Goal: Information Seeking & Learning: Learn about a topic

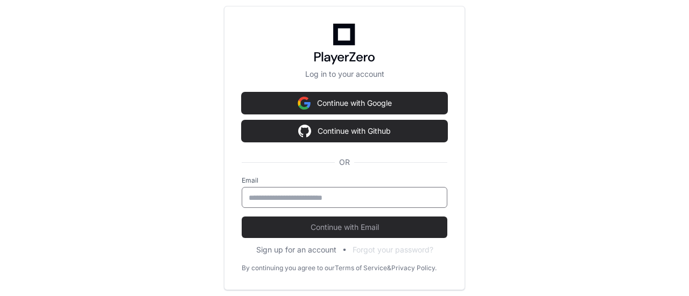
click at [338, 200] on input "email" at bounding box center [345, 198] width 192 height 11
type input "**********"
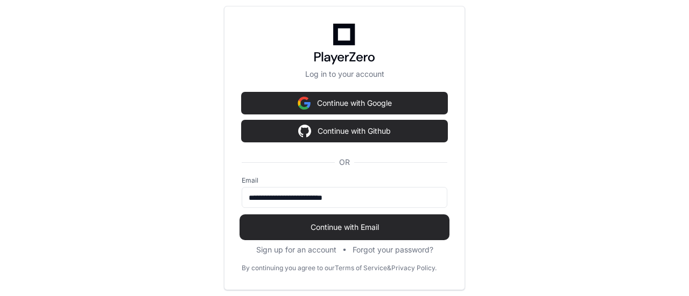
click at [335, 225] on span "Continue with Email" at bounding box center [345, 227] width 206 height 11
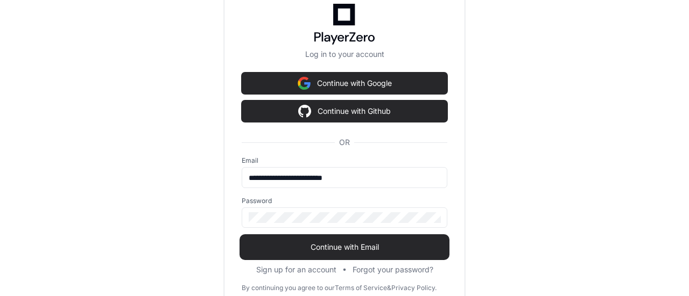
click at [331, 247] on span "Continue with Email" at bounding box center [345, 247] width 206 height 11
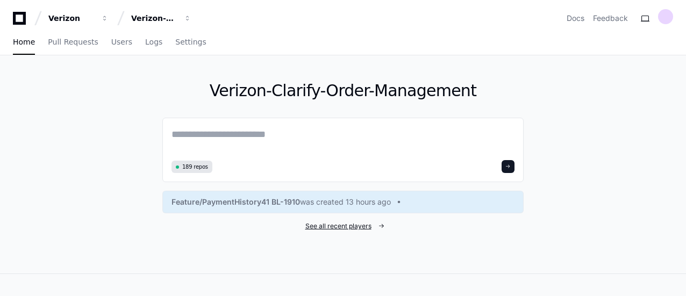
click at [335, 226] on span "See all recent players" at bounding box center [339, 226] width 66 height 9
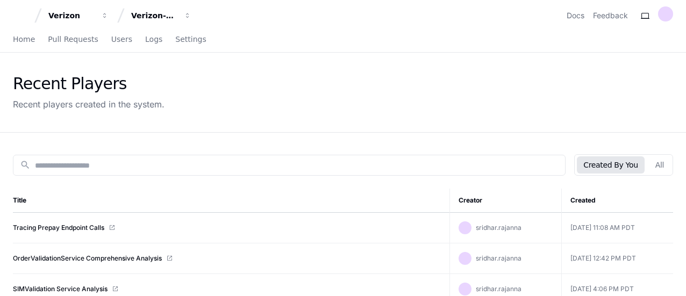
scroll to position [3, 0]
click at [660, 168] on button "All" at bounding box center [660, 164] width 22 height 17
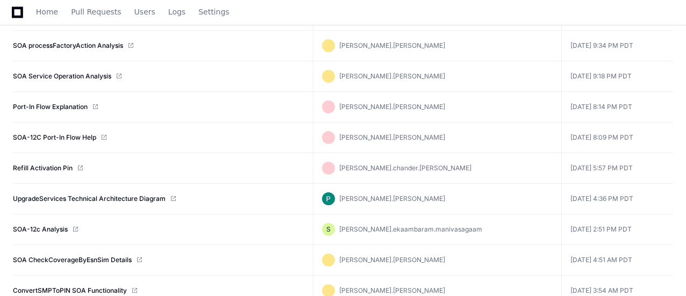
scroll to position [1166, 0]
click at [49, 164] on link "Refill Activation Pin" at bounding box center [43, 168] width 60 height 9
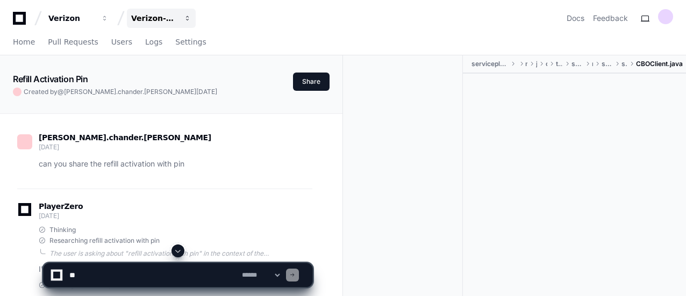
click at [160, 17] on div "Verizon-Clarify-Order-Management" at bounding box center [154, 18] width 46 height 11
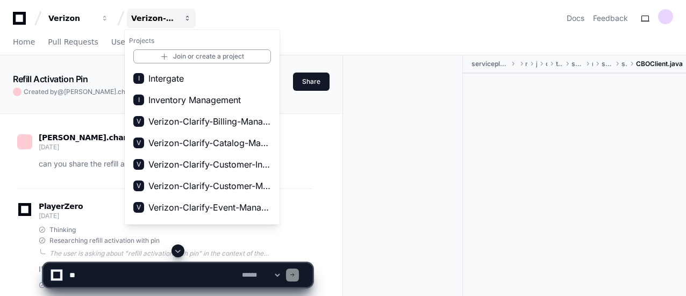
click at [173, 21] on div "Verizon-Clarify-Order-Management" at bounding box center [154, 18] width 46 height 11
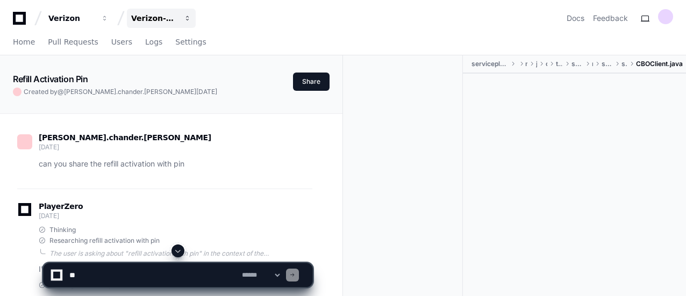
click at [184, 17] on span "button" at bounding box center [188, 19] width 8 height 8
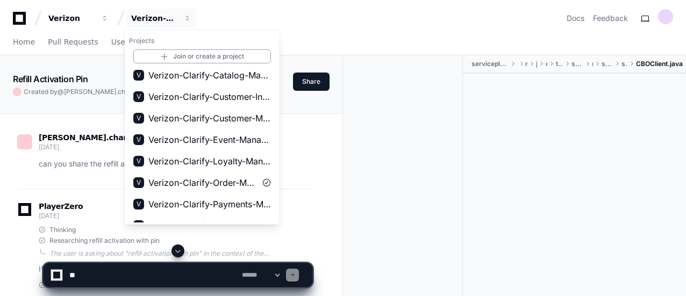
scroll to position [69, 0]
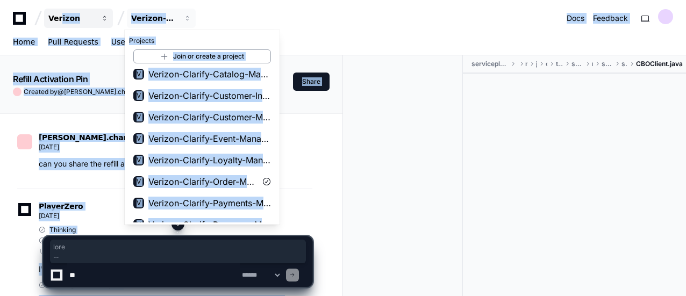
drag, startPoint x: 392, startPoint y: 136, endPoint x: 60, endPoint y: 19, distance: 352.4
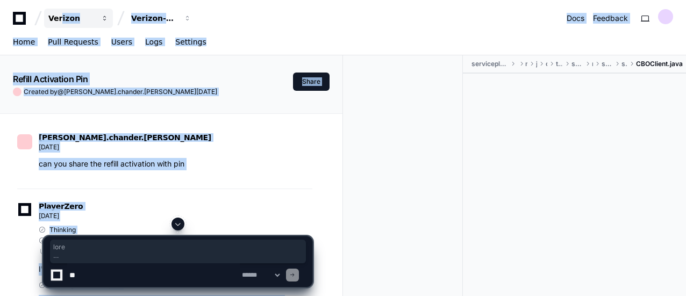
click at [60, 19] on div "Verizon" at bounding box center [71, 18] width 46 height 11
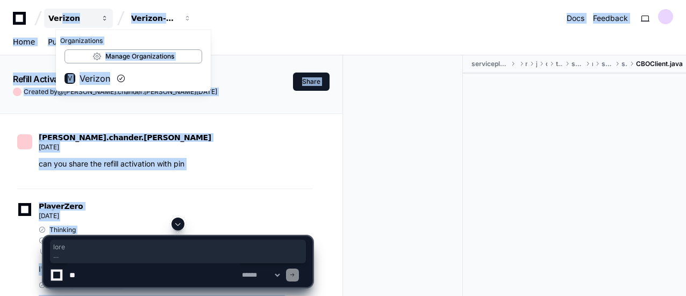
click at [60, 19] on div "Verizon" at bounding box center [71, 18] width 46 height 11
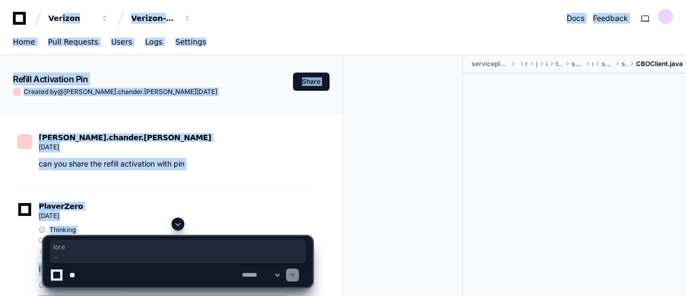
click at [215, 27] on div "Verizon Verizon-Clarify-Order-Management Docs Feedback" at bounding box center [343, 18] width 661 height 19
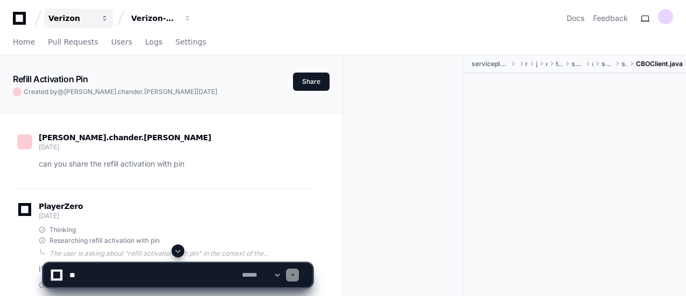
click at [93, 20] on div "Verizon" at bounding box center [71, 18] width 46 height 11
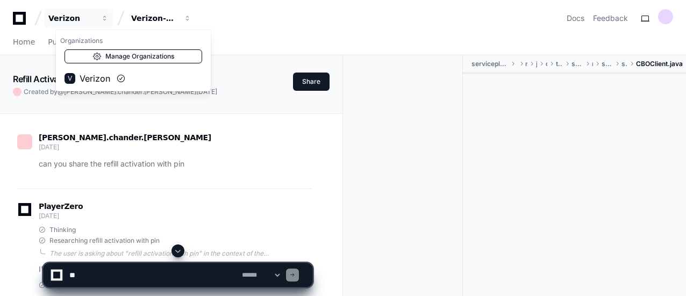
click at [117, 54] on link "Manage Organizations" at bounding box center [134, 56] width 138 height 14
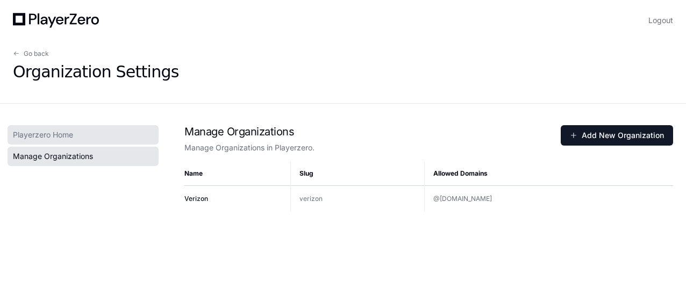
click at [85, 136] on link "Playerzero Home" at bounding box center [83, 134] width 151 height 19
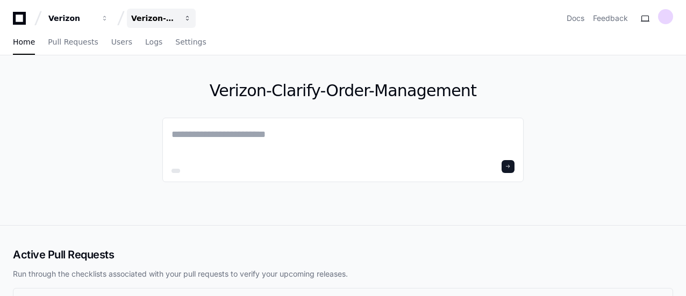
click at [183, 19] on button "Verizon-Clarify-Order-Management" at bounding box center [161, 18] width 69 height 19
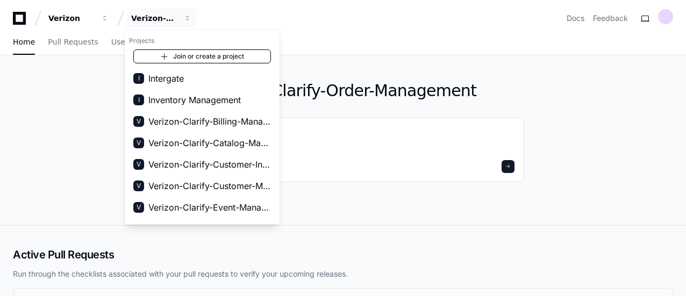
click at [227, 56] on link "Join or create a project" at bounding box center [202, 56] width 138 height 14
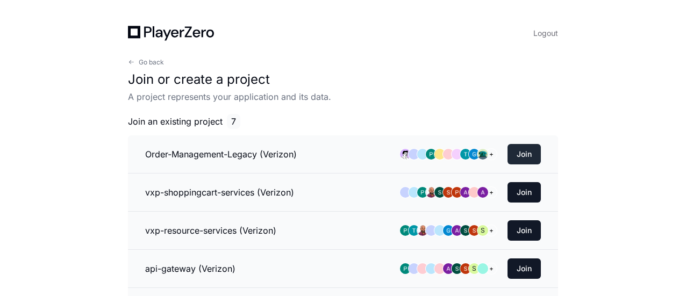
click at [523, 152] on button "Join" at bounding box center [524, 154] width 33 height 20
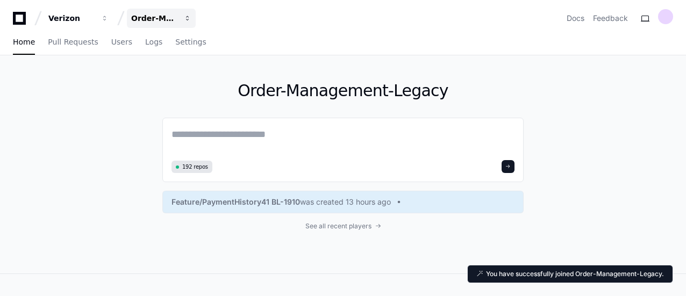
click at [154, 16] on div "Order-Management-Legacy" at bounding box center [154, 18] width 46 height 11
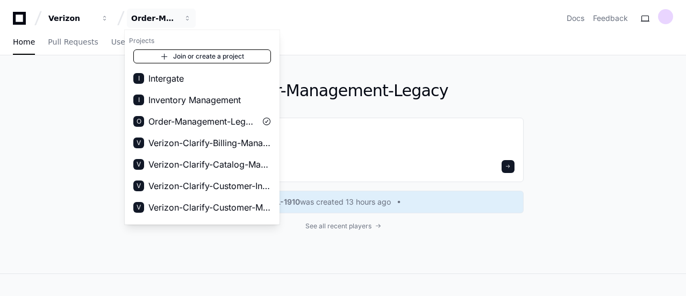
click at [192, 53] on link "Join or create a project" at bounding box center [202, 56] width 138 height 14
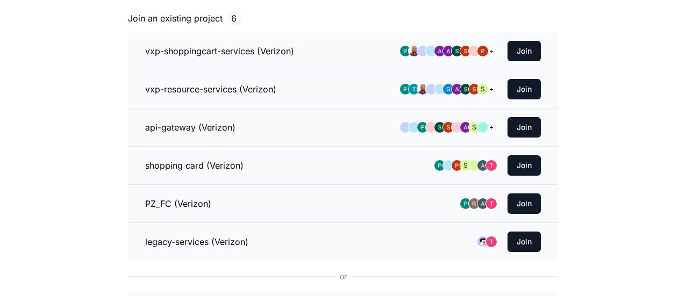
scroll to position [102, 0]
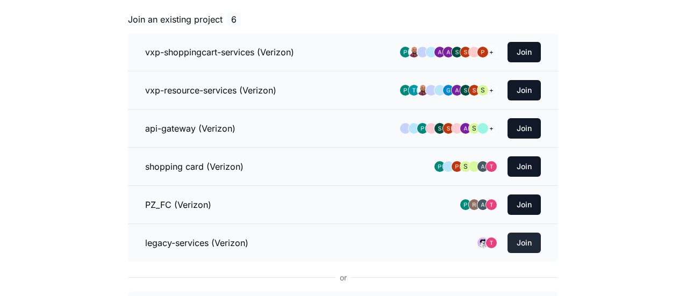
click at [535, 243] on button "Join" at bounding box center [524, 243] width 33 height 20
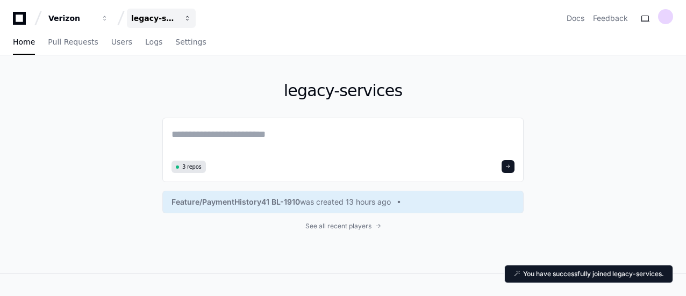
click at [169, 17] on div "legacy-services" at bounding box center [154, 18] width 46 height 11
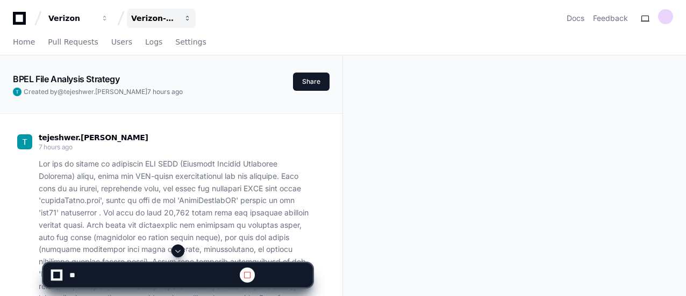
click at [186, 17] on span "button" at bounding box center [188, 19] width 8 height 8
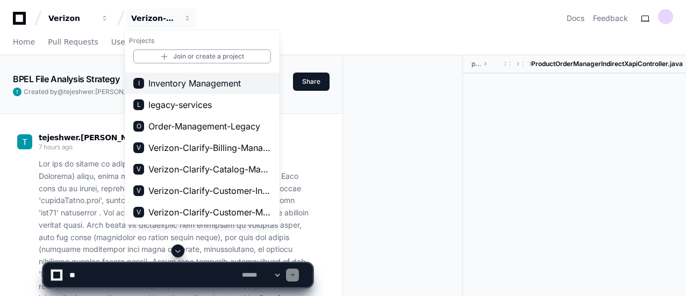
scroll to position [16, 0]
click at [268, 31] on div "Projects Join or create a project I Intergate I Inventory Management L legacy-s…" at bounding box center [202, 127] width 155 height 195
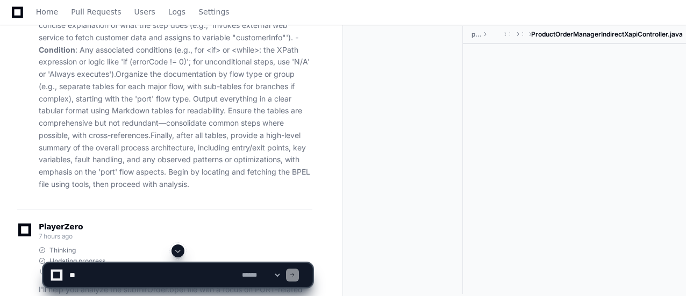
scroll to position [579, 0]
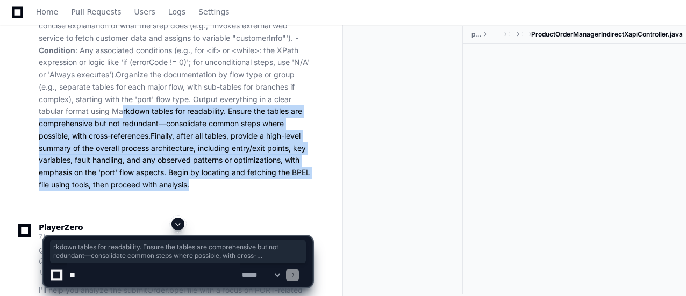
drag, startPoint x: 217, startPoint y: 183, endPoint x: 148, endPoint y: 112, distance: 99.3
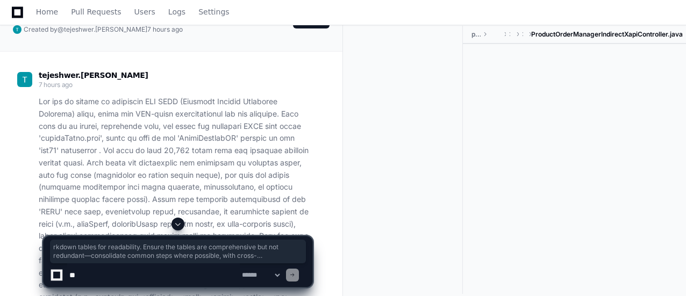
scroll to position [61, 0]
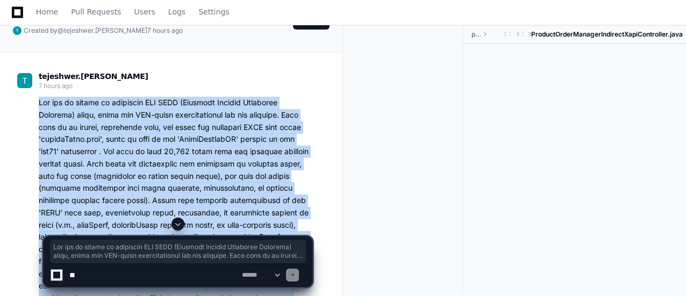
copy p "You are an expert in analyzing SOA BPEL (Business Process Execution Language) f…"
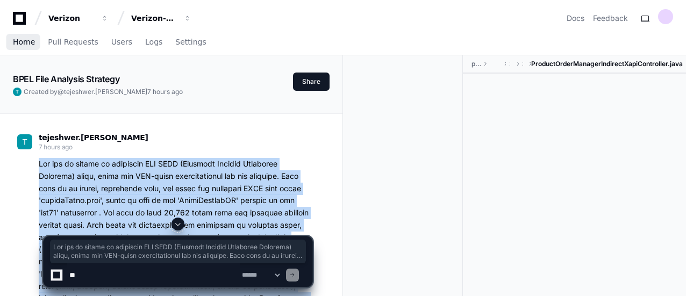
click at [18, 43] on span "Home" at bounding box center [24, 42] width 22 height 6
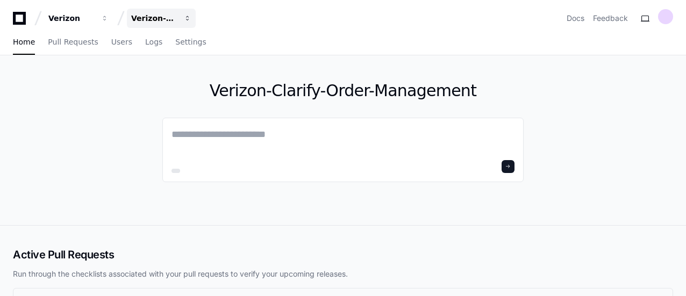
click at [174, 18] on div "Verizon-Clarify-Order-Management" at bounding box center [154, 18] width 46 height 11
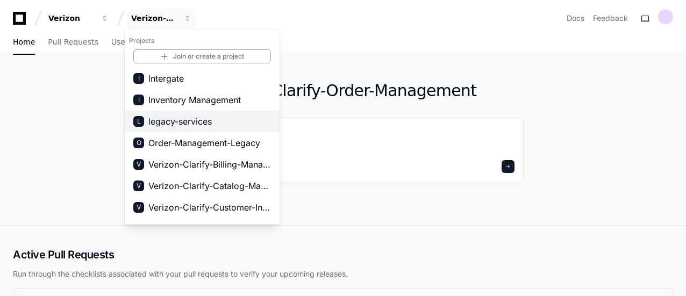
scroll to position [168, 0]
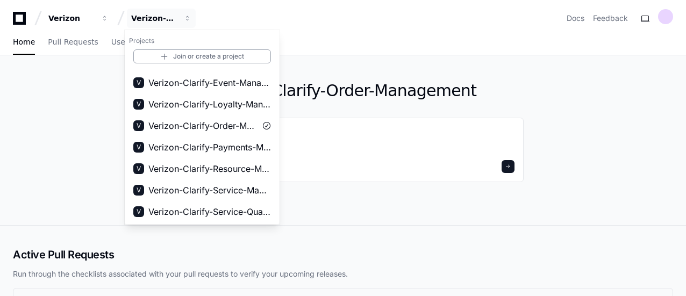
click at [328, 29] on app-nav "Verizon Verizon-Clarify-Order-Management Projects Join or create a project I In…" at bounding box center [343, 27] width 686 height 55
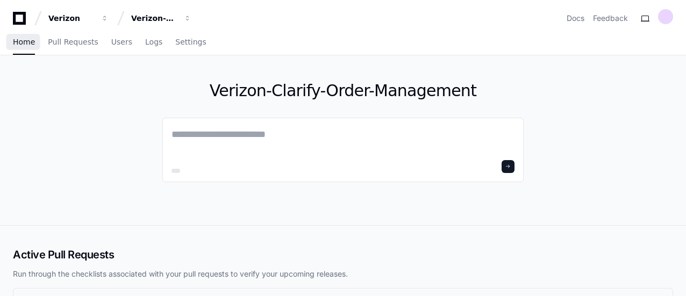
click at [19, 43] on span "Home" at bounding box center [24, 42] width 22 height 6
click at [65, 19] on div "Verizon" at bounding box center [71, 18] width 46 height 11
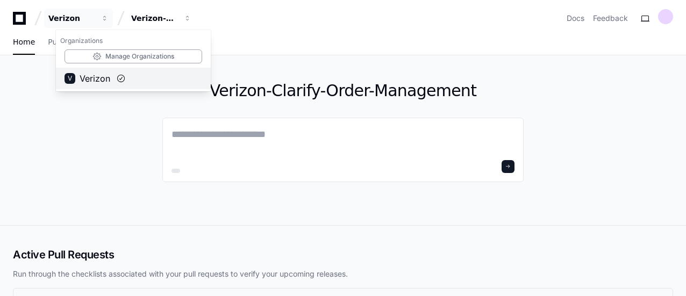
click at [84, 79] on span "Verizon" at bounding box center [95, 78] width 31 height 13
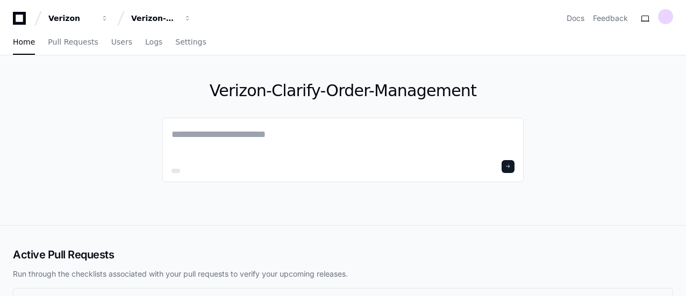
click at [19, 18] on icon at bounding box center [20, 18] width 22 height 13
click at [111, 45] on span "Users" at bounding box center [121, 42] width 21 height 6
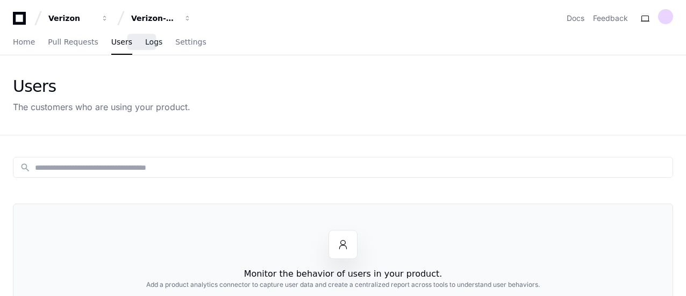
click at [146, 41] on span "Logs" at bounding box center [153, 42] width 17 height 6
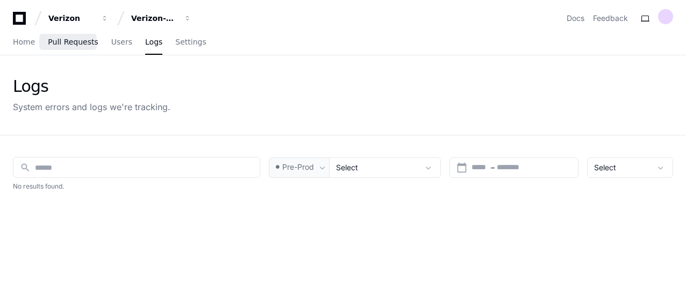
click at [63, 43] on span "Pull Requests" at bounding box center [73, 42] width 50 height 6
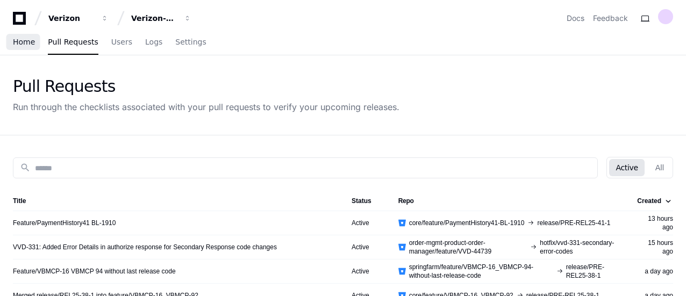
click at [16, 41] on span "Home" at bounding box center [24, 42] width 22 height 6
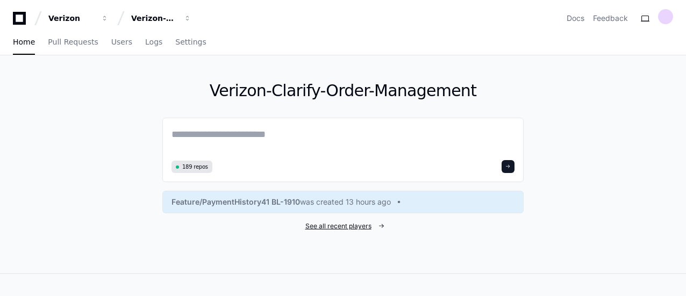
click at [341, 226] on span "See all recent players" at bounding box center [339, 226] width 66 height 9
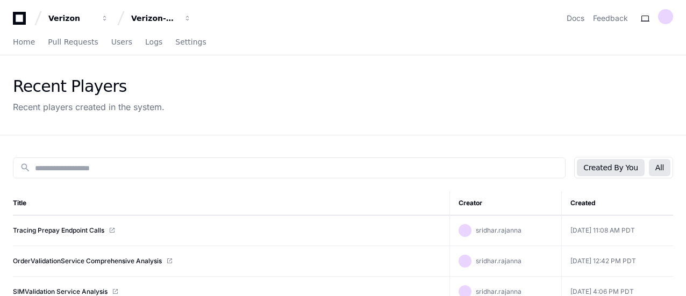
click at [665, 169] on button "All" at bounding box center [660, 167] width 22 height 17
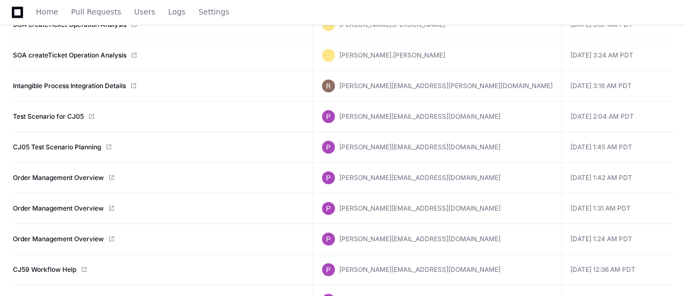
scroll to position [391, 0]
click at [41, 145] on link "CJ05 Test Scenario Planning" at bounding box center [57, 147] width 88 height 9
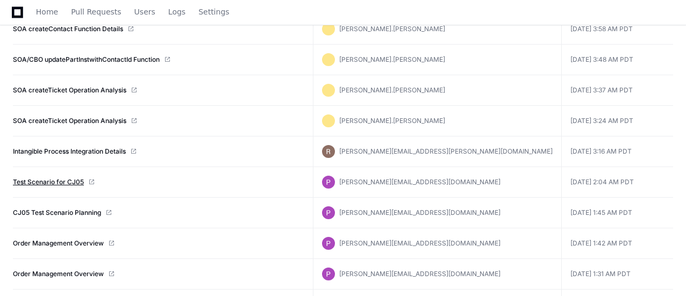
scroll to position [320, 0]
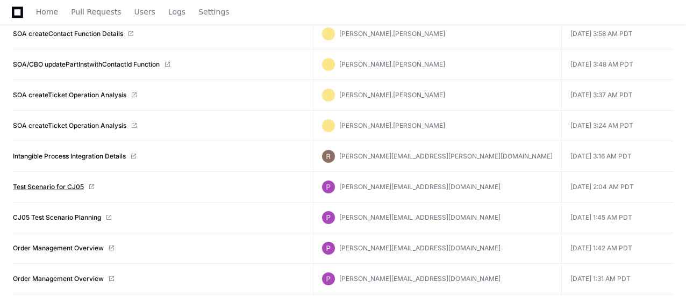
click at [53, 183] on link "Test Scenario for CJ05" at bounding box center [48, 187] width 71 height 9
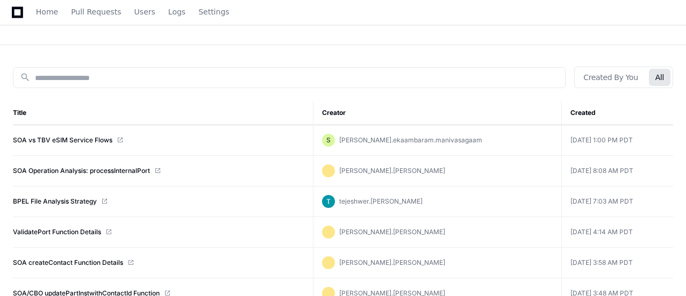
scroll to position [91, 0]
click at [116, 144] on td "SOA vs TBV eSIM Service Flows" at bounding box center [163, 139] width 300 height 31
click at [98, 140] on link "SOA vs TBV eSIM Service Flows" at bounding box center [63, 139] width 100 height 9
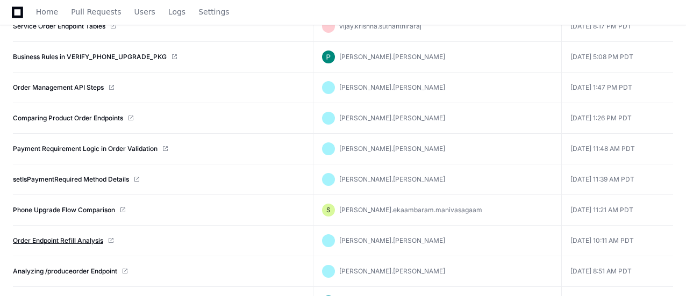
scroll to position [817, 0]
click at [79, 238] on link "Order Endpoint Refill Analysis" at bounding box center [58, 241] width 90 height 9
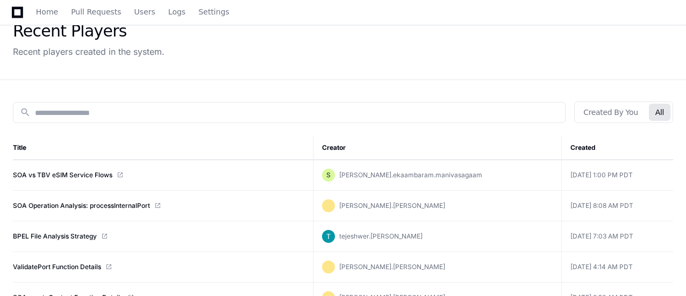
scroll to position [56, 0]
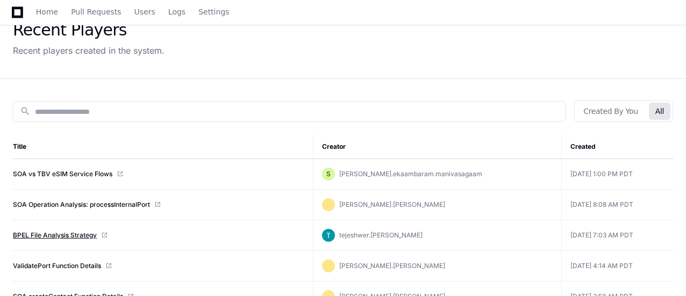
click at [52, 236] on link "BPEL File Analysis Strategy" at bounding box center [55, 235] width 84 height 9
click at [612, 112] on button "Created By You" at bounding box center [610, 111] width 67 height 17
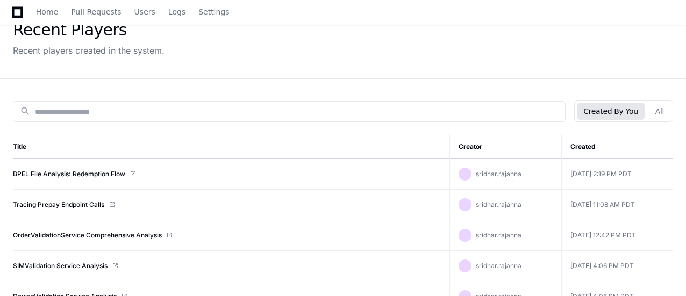
click at [119, 173] on link "BPEL File Analysis: Redemption Flow" at bounding box center [69, 174] width 112 height 9
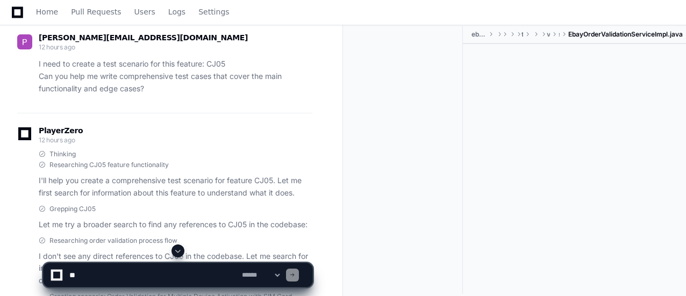
scroll to position [2, 0]
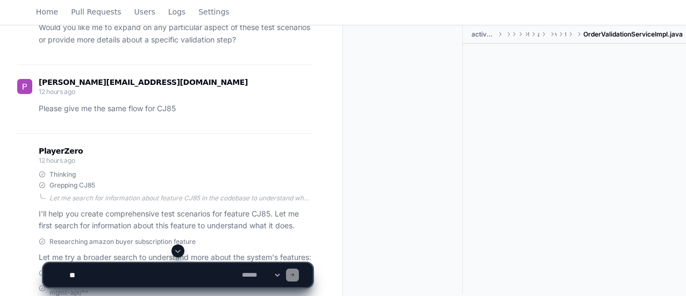
scroll to position [896, 0]
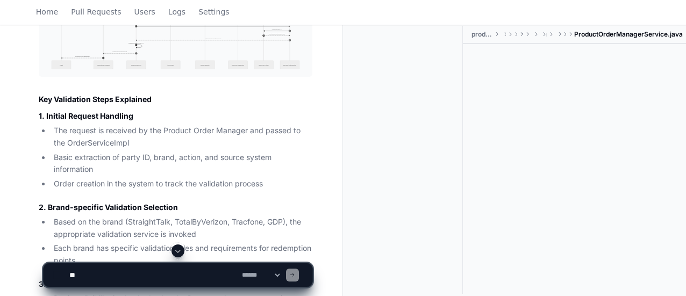
scroll to position [4434, 0]
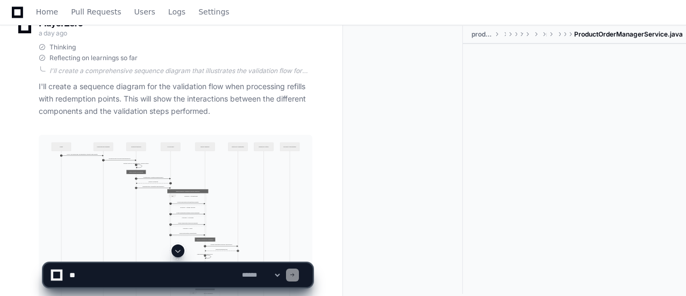
click at [392, 156] on div at bounding box center [407, 160] width 111 height 268
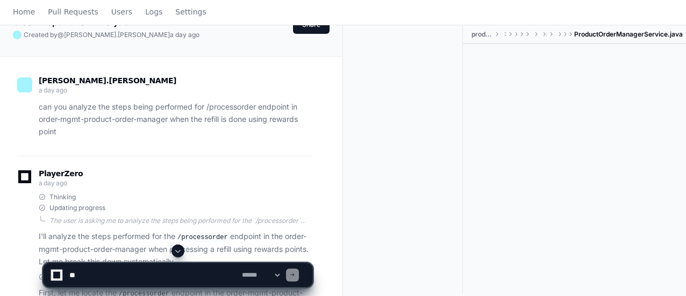
scroll to position [0, 0]
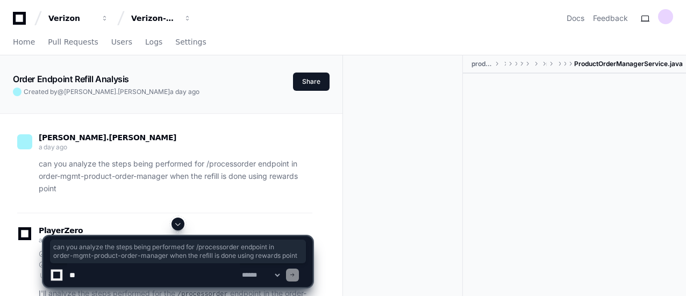
drag, startPoint x: 61, startPoint y: 189, endPoint x: 38, endPoint y: 168, distance: 30.9
click at [38, 168] on div "can you analyze the steps being performed for /processorder endpoint in order-m…" at bounding box center [164, 176] width 295 height 37
click at [77, 20] on div "Verizon" at bounding box center [71, 18] width 46 height 11
click at [97, 77] on span "Verizon" at bounding box center [95, 78] width 31 height 13
click at [24, 41] on span "Home" at bounding box center [24, 42] width 22 height 6
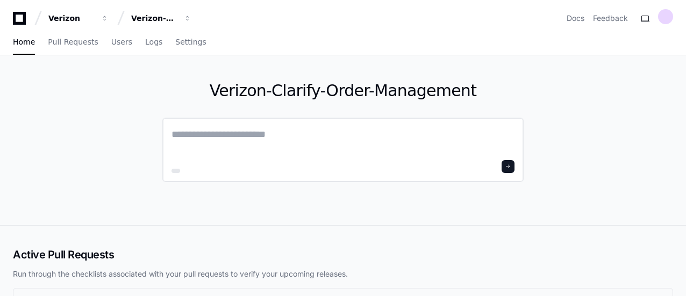
click at [189, 129] on textarea at bounding box center [343, 142] width 343 height 30
paste textarea "**********"
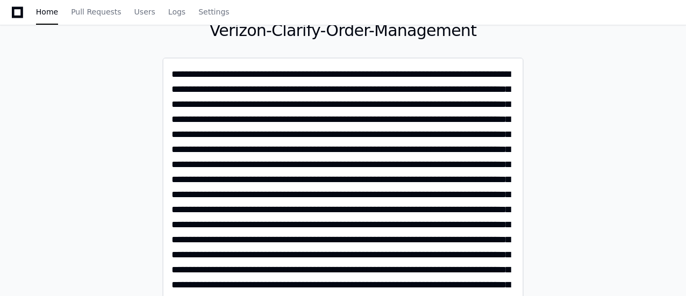
scroll to position [61, 0]
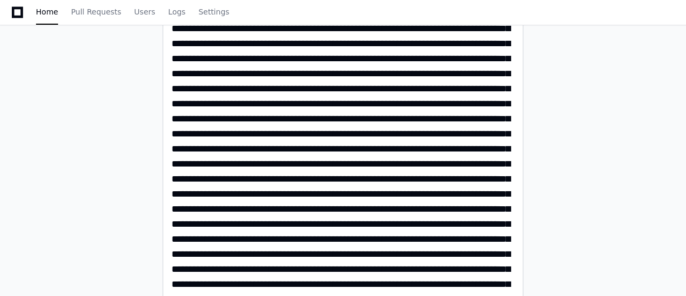
scroll to position [169, 0]
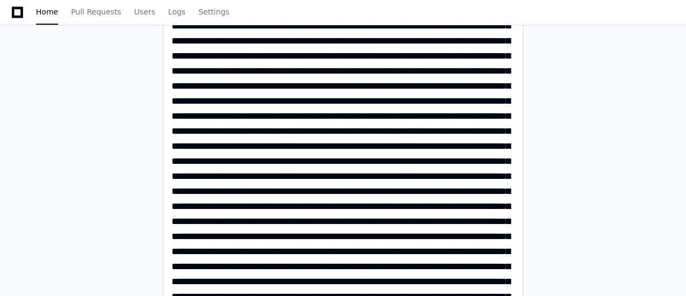
drag, startPoint x: 193, startPoint y: 236, endPoint x: 415, endPoint y: 240, distance: 222.2
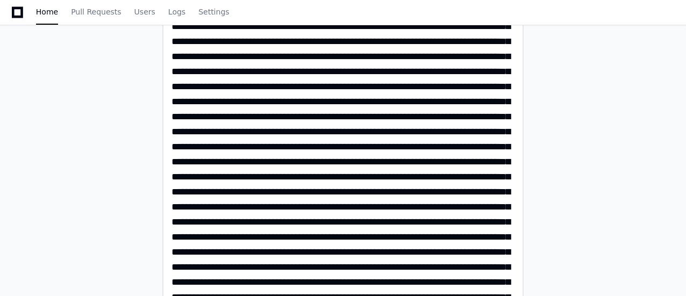
scroll to position [314, 0]
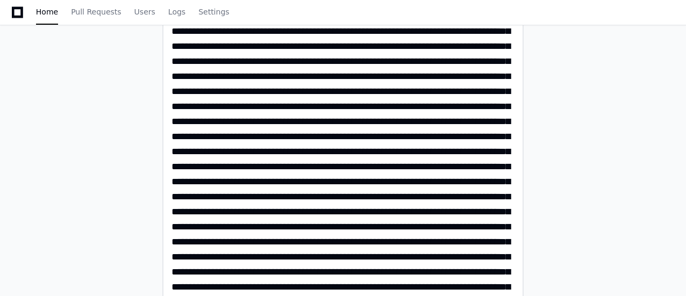
drag, startPoint x: 308, startPoint y: 87, endPoint x: 325, endPoint y: 87, distance: 17.8
click at [325, 87] on textarea at bounding box center [344, 151] width 344 height 676
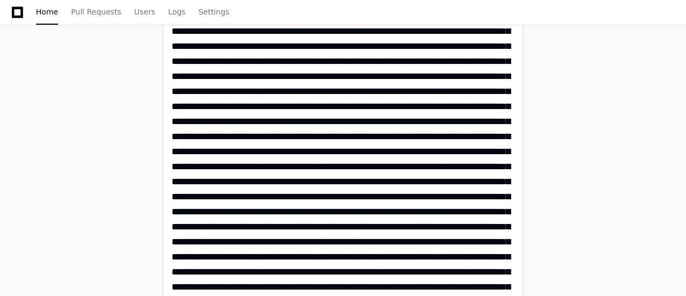
type textarea "**********"
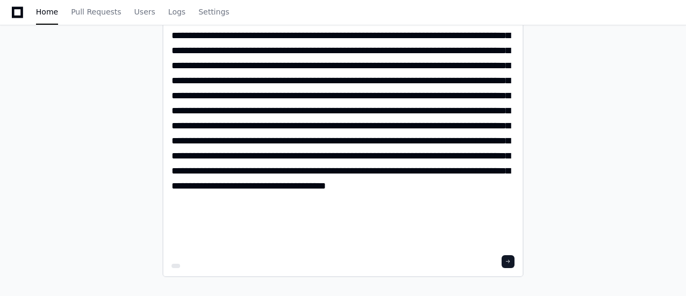
scroll to position [543, 0]
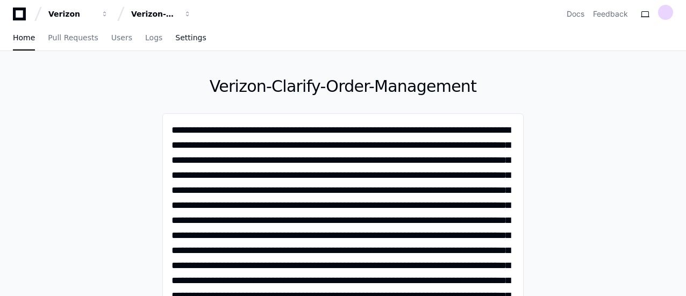
scroll to position [0, 0]
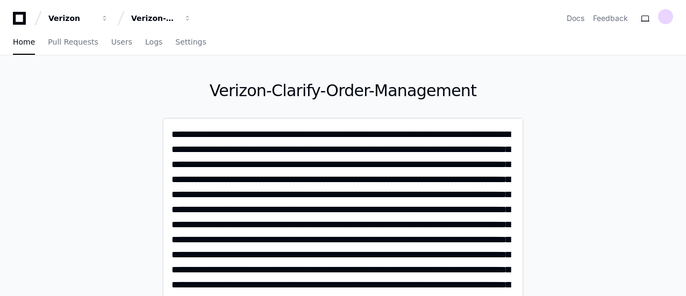
drag, startPoint x: 334, startPoint y: 240, endPoint x: 167, endPoint y: 125, distance: 202.5
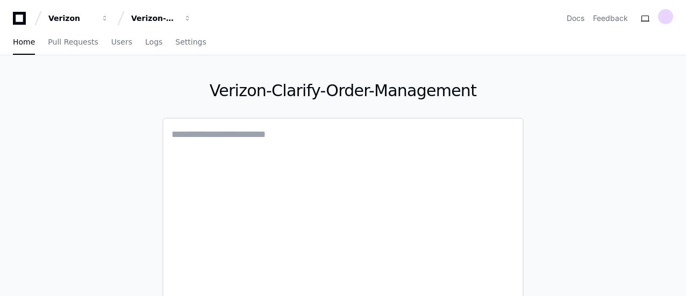
paste textarea "**********"
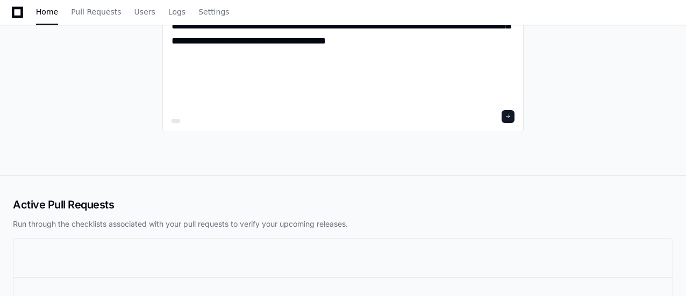
scroll to position [710, 0]
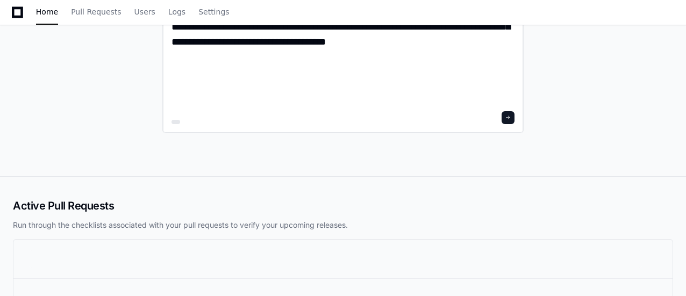
type textarea "**********"
click at [509, 117] on span at bounding box center [508, 117] width 5 height 5
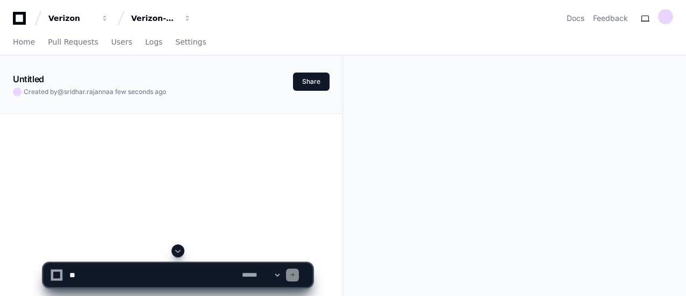
click at [322, 94] on div "Untitled Created by @ sridhar.rajanna a few seconds ago Share" at bounding box center [171, 75] width 343 height 41
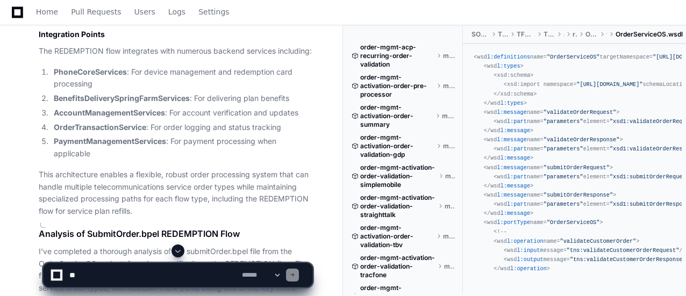
scroll to position [4468, 0]
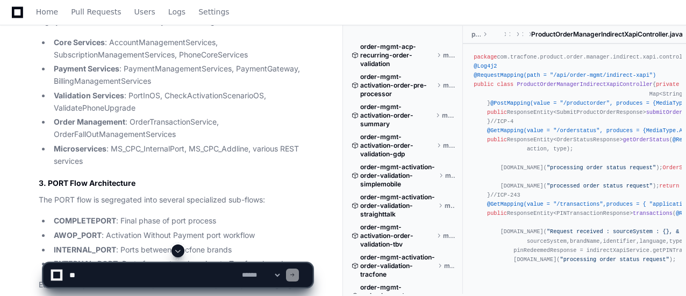
scroll to position [4246, 0]
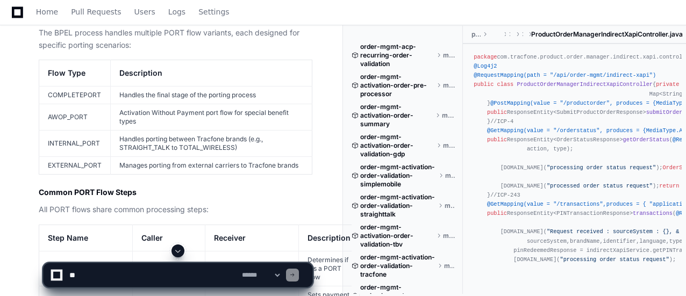
click at [197, 157] on td "Handles porting between Tracfone brands (e.g., STRAIGHT_TALK to TOTAL_WIRELESS)" at bounding box center [212, 144] width 202 height 26
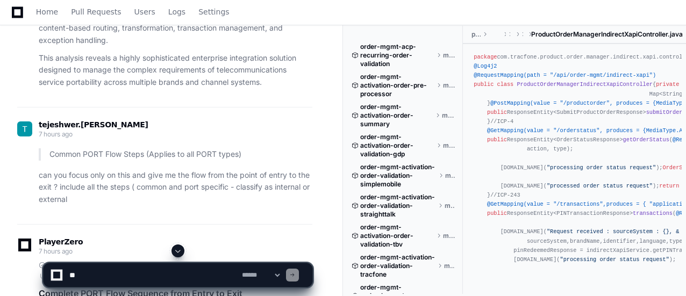
scroll to position [7203, 0]
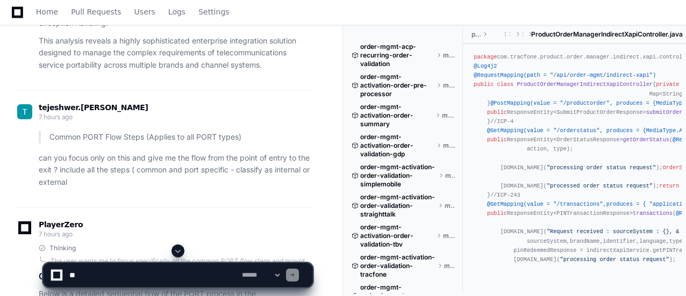
click at [180, 249] on span at bounding box center [178, 251] width 9 height 9
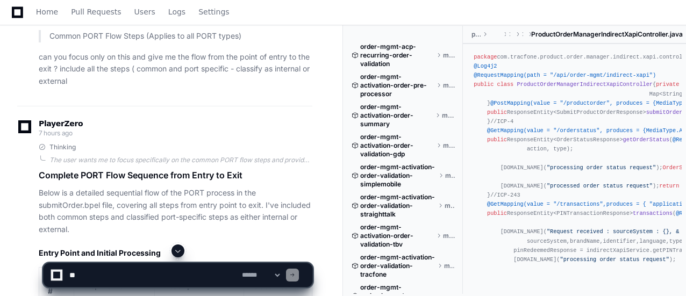
scroll to position [7306, 0]
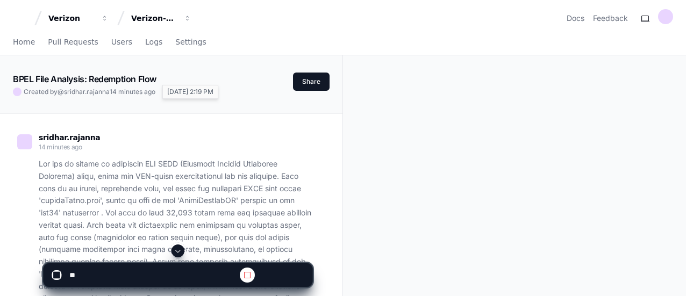
click at [143, 78] on app-text-character-animate "BPEL File Analysis: Redemption Flow" at bounding box center [85, 79] width 144 height 11
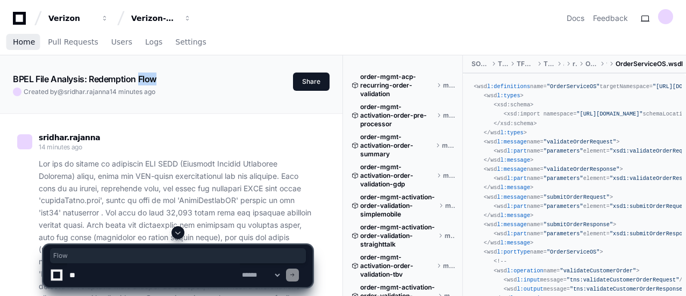
click at [21, 43] on span "Home" at bounding box center [24, 42] width 22 height 6
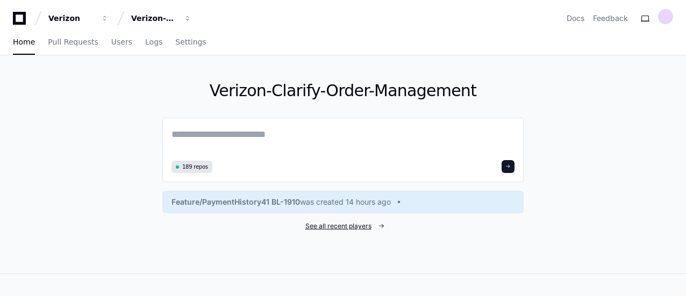
click at [359, 222] on span "See all recent players" at bounding box center [339, 226] width 66 height 9
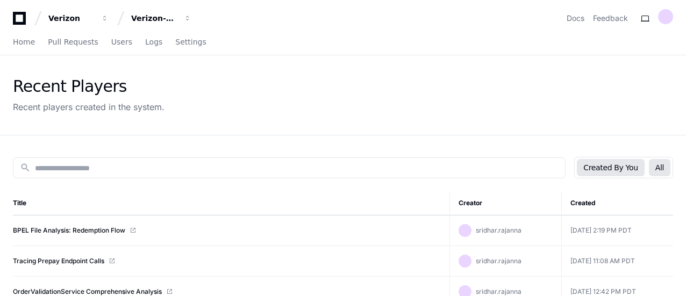
click at [667, 171] on button "All" at bounding box center [660, 167] width 22 height 17
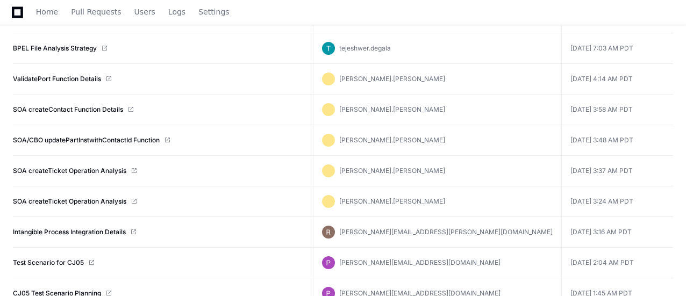
scroll to position [275, 0]
click at [77, 137] on link "SOA/CBO updatePartInstwithContactId Function" at bounding box center [86, 140] width 147 height 9
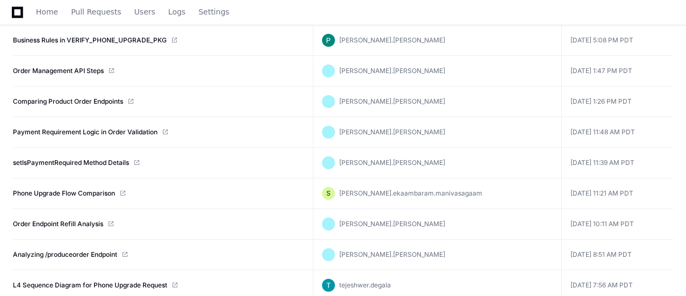
scroll to position [866, 0]
click at [93, 219] on link "Order Endpoint Refill Analysis" at bounding box center [58, 223] width 90 height 9
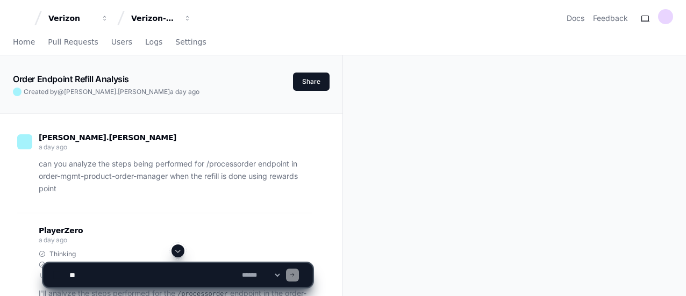
scroll to position [40, 0]
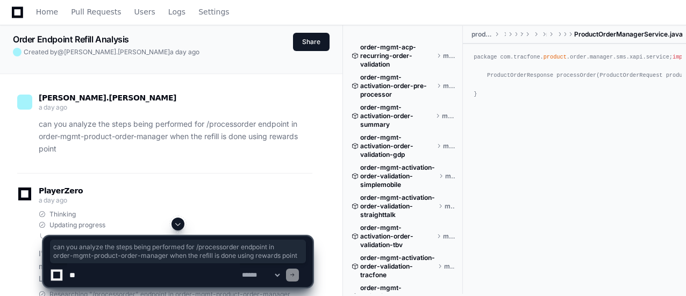
drag, startPoint x: 68, startPoint y: 150, endPoint x: 36, endPoint y: 129, distance: 38.0
click at [36, 129] on div "can you analyze the steps being performed for /processorder endpoint in order-m…" at bounding box center [164, 136] width 295 height 37
copy p "can you analyze the steps being performed for /processorder endpoint in order-m…"
click at [51, 13] on span "Home" at bounding box center [47, 12] width 22 height 6
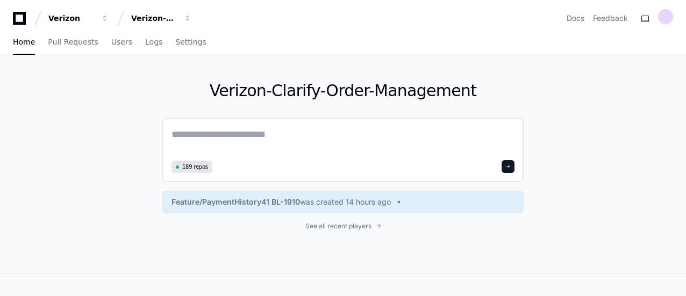
click at [212, 139] on textarea at bounding box center [343, 142] width 343 height 30
paste textarea "**********"
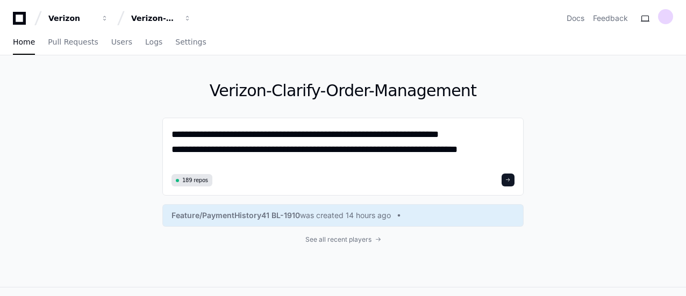
drag, startPoint x: 208, startPoint y: 132, endPoint x: 130, endPoint y: 126, distance: 78.2
click at [130, 126] on div "**********" at bounding box center [343, 171] width 686 height 232
click at [387, 134] on textarea "**********" at bounding box center [343, 149] width 343 height 44
click at [415, 135] on textarea "**********" at bounding box center [343, 149] width 343 height 44
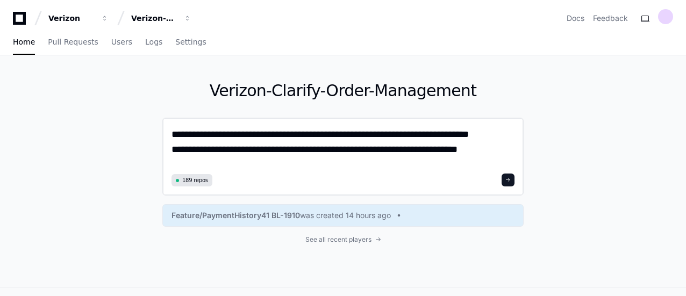
drag, startPoint x: 256, startPoint y: 150, endPoint x: 226, endPoint y: 153, distance: 29.8
click at [226, 153] on textarea "**********" at bounding box center [343, 149] width 343 height 44
drag, startPoint x: 322, startPoint y: 150, endPoint x: 522, endPoint y: 162, distance: 201.0
click at [522, 162] on div "**********" at bounding box center [343, 157] width 362 height 78
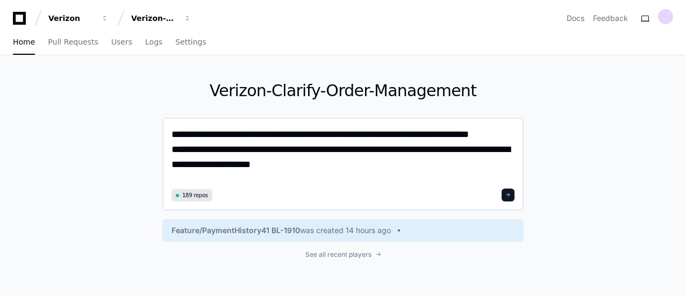
click at [466, 148] on textarea "**********" at bounding box center [344, 156] width 344 height 59
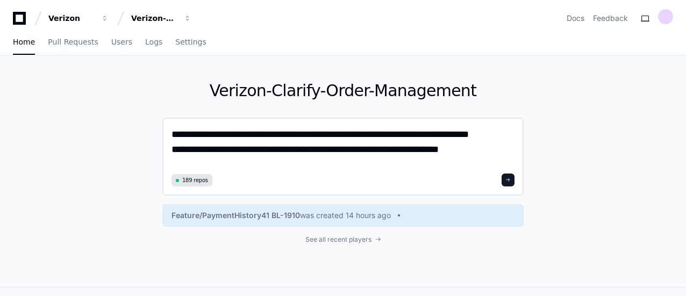
type textarea "**********"
click at [510, 178] on span at bounding box center [508, 180] width 5 height 5
